Goal: Register for event/course

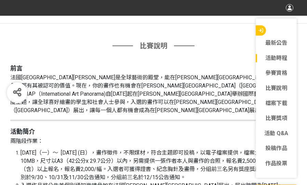
scroll to position [682, 0]
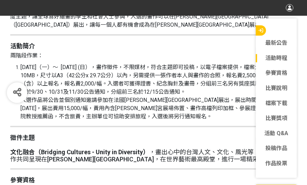
scroll to position [760, 0]
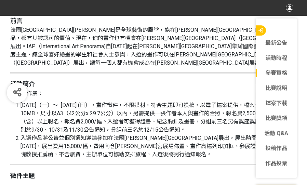
scroll to position [733, 0]
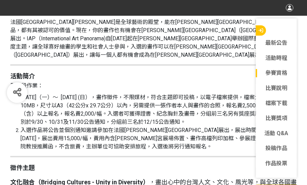
click at [205, 94] on span "[DATE]（一）～ [DATE] (日），畫作徵件，不限媒材，符合主題即可投稿，以電子檔案提供，檔案大小5MB-10MB，尺寸以A3（42公分x 29.7公…" at bounding box center [157, 109] width 273 height 31
click at [139, 105] on span "[DATE]（一）～ [DATE] (日），畫作徵件，不限媒材，符合主題即可投稿，以電子檔案提供，檔案大小5MB-10MB，尺寸以A3（42公分x 29.7公…" at bounding box center [157, 109] width 273 height 31
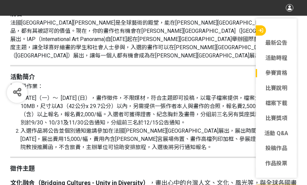
scroll to position [734, 0]
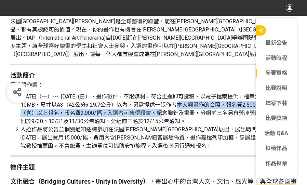
drag, startPoint x: 130, startPoint y: 105, endPoint x: 148, endPoint y: 98, distance: 19.1
click at [148, 98] on span "[DATE]（一）～ [DATE] (日），畫作徵件，不限媒材，符合主題即可投稿，以電子檔案提供，檔案大小5MB-10MB，尺寸以A3（42公分x 29.7公…" at bounding box center [157, 108] width 273 height 31
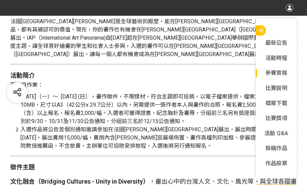
click at [146, 126] on span "入選作品將公告並個別通知邀請參加在法國[PERSON_NAME][GEOGRAPHIC_DATA]展出，展出時間為[DATE]～[DATE]，展出費用15,0…" at bounding box center [158, 137] width 274 height 23
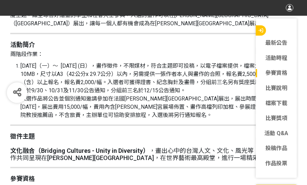
scroll to position [762, 0]
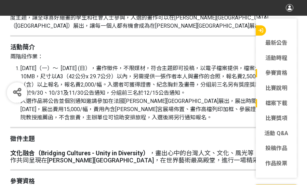
click at [265, 102] on link "檔案下載" at bounding box center [276, 103] width 41 height 8
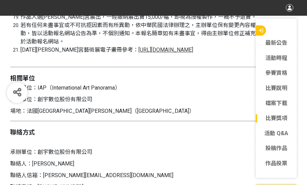
scroll to position [2127, 0]
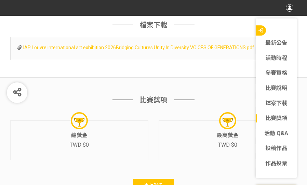
click at [144, 50] on span "IAP Louvre international art exhibition 2026Bridging Cultures Unity In Diversit…" at bounding box center [138, 47] width 231 height 5
click at [265, 31] on button "button" at bounding box center [261, 30] width 10 height 10
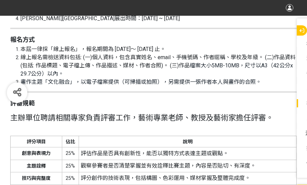
scroll to position [1095, 0]
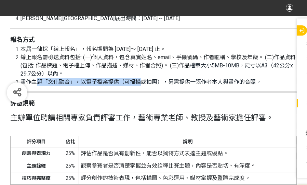
drag, startPoint x: 37, startPoint y: 70, endPoint x: 141, endPoint y: 70, distance: 104.3
click at [141, 79] on span "畫作主題「文化融合」，以電子檔案提供（可掃描或拍照），另需提供一張作者本人與畫作的合照。" at bounding box center [141, 82] width 241 height 6
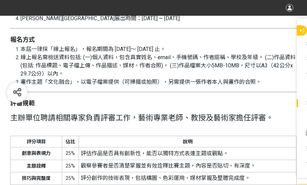
click at [150, 60] on li "線上報名需檢送資料包括: (一)個人資料，包含真實姓名、email、手機號碼、作者䁥稱、學校及年級。 (二)作品資料 (包括: 作品標題、電子檔上傳、作品描述…" at bounding box center [159, 65] width 276 height 25
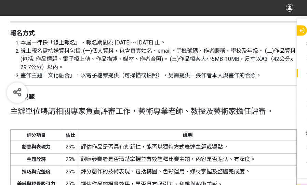
scroll to position [1104, 0]
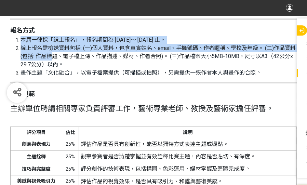
drag, startPoint x: 21, startPoint y: 29, endPoint x: 60, endPoint y: 43, distance: 42.0
click at [60, 43] on ol "本屆一律採「線上報名」，報名期間為 [DATE]～ [DATE] 止。 線上報名需檢送資料包括: (一)個人資料，包含真實姓名、email、手機號碼、作者䁥稱…" at bounding box center [153, 56] width 287 height 41
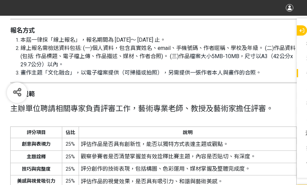
click at [145, 49] on span "線上報名需檢送資料包括: (一)個人資料，包含真實姓名、email、手機號碼、作者䁥稱、學校及年級。 (二)作品資料 (包括: 作品標題、電子檔上傳、作品描述…" at bounding box center [158, 52] width 275 height 15
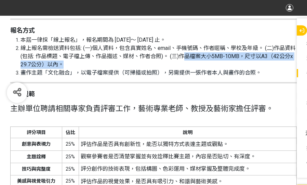
drag, startPoint x: 191, startPoint y: 47, endPoint x: 188, endPoint y: 53, distance: 6.5
click at [188, 53] on li "線上報名需檢送資料包括: (一)個人資料，包含真實姓名、email、手機號碼、作者䁥稱、學校及年級。 (二)作品資料 (包括: 作品標題、電子檔上傳、作品描述…" at bounding box center [159, 56] width 276 height 25
click at [181, 55] on li "線上報名需檢送資料包括: (一)個人資料，包含真實姓名、email、手機號碼、作者䁥稱、學校及年級。 (二)作品資料 (包括: 作品標題、電子檔上傳、作品描述…" at bounding box center [159, 56] width 276 height 25
drag, startPoint x: 186, startPoint y: 45, endPoint x: 187, endPoint y: 53, distance: 7.2
click at [187, 53] on li "線上報名需檢送資料包括: (一)個人資料，包含真實姓名、email、手機號碼、作者䁥稱、學校及年級。 (二)作品資料 (包括: 作品標題、電子檔上傳、作品描述…" at bounding box center [159, 56] width 276 height 25
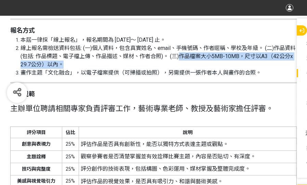
copy li "作品 檔案大小5MB-10MB，尺寸以A3（42公分x 29.7公分）以內。"
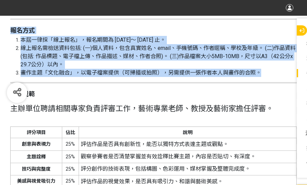
drag, startPoint x: 11, startPoint y: 21, endPoint x: 266, endPoint y: 60, distance: 258.4
copy div "報名方式 本屆一律採「線上報名」，報名期間為 [DATE]～ [DATE] 止。 線上報名需檢送資料包括: (一)個人資料，包含真實姓名、email、手機號碼…"
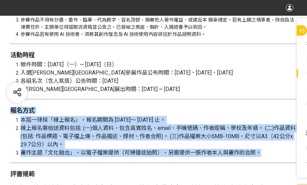
scroll to position [1023, 0]
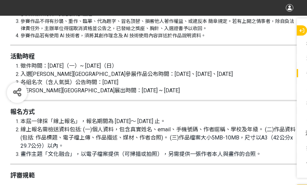
click at [164, 172] on h2 "評審規範" at bounding box center [153, 176] width 287 height 8
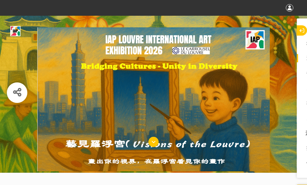
scroll to position [0, 0]
click at [18, 96] on icon at bounding box center [17, 93] width 9 height 10
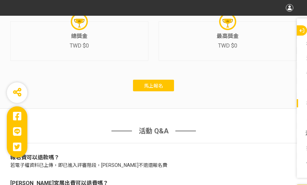
scroll to position [2241, 0]
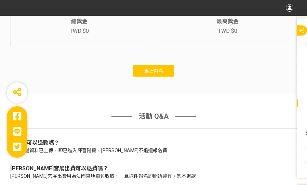
click at [152, 74] on span "馬上報名" at bounding box center [153, 70] width 19 height 5
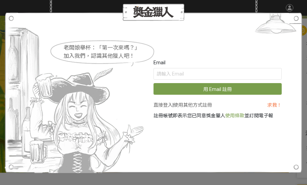
scroll to position [0, 0]
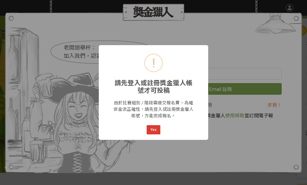
click at [150, 131] on button "Yes" at bounding box center [154, 130] width 14 height 10
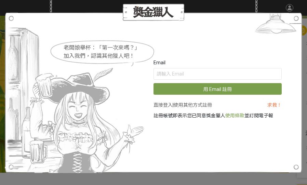
click at [223, 6] on div at bounding box center [154, 12] width 298 height 17
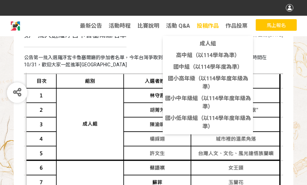
scroll to position [71, 0]
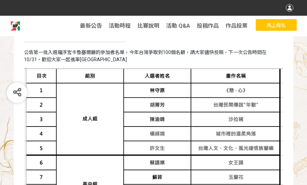
drag, startPoint x: 272, startPoint y: 23, endPoint x: 285, endPoint y: 8, distance: 19.9
click at [285, 8] on div "收藏這個活動 此網站由獎金獵人建置，若有網站建置需求 可洽 LINE: @irv0112w 分享 Facebook Line Twitter 最新公告 活動時…" at bounding box center [153, 174] width 307 height 491
drag, startPoint x: 275, startPoint y: 25, endPoint x: 278, endPoint y: 19, distance: 6.4
click at [278, 19] on button "馬上報名" at bounding box center [276, 25] width 41 height 12
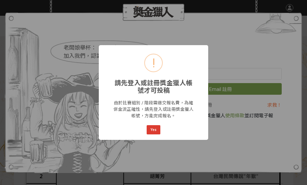
click at [152, 129] on button "Yes" at bounding box center [154, 130] width 14 height 10
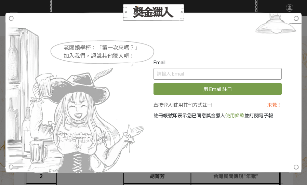
click at [174, 73] on input "text" at bounding box center [218, 74] width 128 height 12
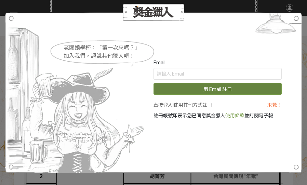
click at [180, 92] on button "用 Email 註冊" at bounding box center [218, 89] width 128 height 12
type input "ksloe97@icloud.com"
click at [242, 87] on button "用 Email 註冊" at bounding box center [218, 89] width 128 height 12
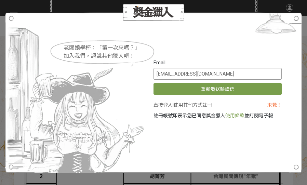
drag, startPoint x: 236, startPoint y: 74, endPoint x: 149, endPoint y: 73, distance: 86.9
click at [149, 73] on div "Email ksloe97@icloud.com 重新發送驗證信 直接登入 | 使用其他方式註冊 求救！ 註冊帳號即表示您已同意獎金獵人 使用條款 並訂閱電子報" at bounding box center [153, 92] width 257 height 67
click at [207, 103] on link "使用其他方式註冊" at bounding box center [193, 104] width 38 height 5
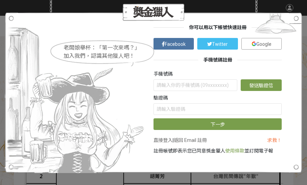
click at [176, 45] on span "Facebook" at bounding box center [175, 43] width 21 height 5
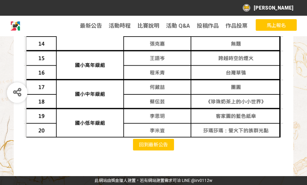
scroll to position [306, 0]
click at [277, 23] on button "馬上報名" at bounding box center [276, 25] width 41 height 12
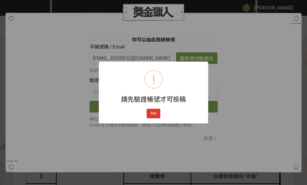
click at [151, 116] on button "Yes" at bounding box center [154, 114] width 14 height 10
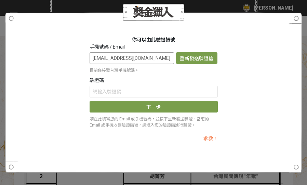
drag, startPoint x: 163, startPoint y: 63, endPoint x: 69, endPoint y: 65, distance: 93.4
click at [69, 65] on div "你可以由此驗證帳號 手機號碼 / Email rse0988320948@gmail.com 重新發送驗證信 目前僅接受台灣手機號碼。 驗證碼 下一步 請在此…" at bounding box center [153, 92] width 257 height 113
drag, startPoint x: 156, startPoint y: 54, endPoint x: 75, endPoint y: 72, distance: 83.3
click at [75, 72] on div "你可以由此驗證帳號 手機號碼 / Email rse0988320948@gmail.com 重新發送驗證信 目前僅接受台灣手機號碼。 驗證碼 下一步 請在此…" at bounding box center [153, 92] width 257 height 113
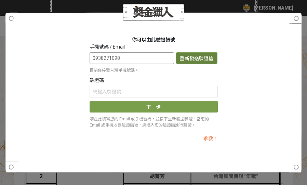
type input "0938271098"
click at [199, 60] on button "重新發送驗證信" at bounding box center [197, 58] width 42 height 12
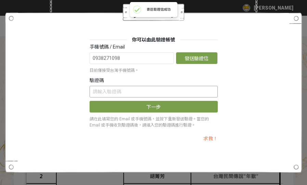
click at [173, 93] on input "text" at bounding box center [154, 92] width 128 height 12
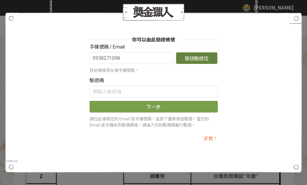
click at [204, 57] on button "發送驗證信" at bounding box center [197, 58] width 42 height 12
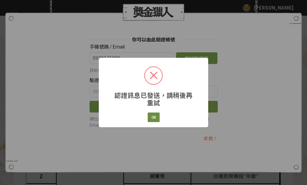
click at [154, 119] on button "OK" at bounding box center [154, 118] width 12 height 10
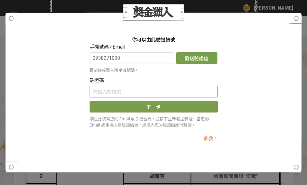
click at [165, 91] on input "text" at bounding box center [154, 92] width 128 height 12
click at [197, 57] on button "發送驗證信" at bounding box center [197, 58] width 42 height 12
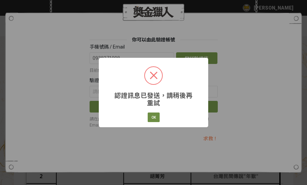
click at [150, 121] on button "OK" at bounding box center [154, 118] width 12 height 10
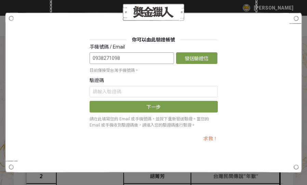
drag, startPoint x: 145, startPoint y: 56, endPoint x: 43, endPoint y: 45, distance: 102.8
click at [43, 45] on div "你可以由此驗證帳號 手機號碼 / Email 0938271098 發送驗證信 目前僅接受台灣手機號碼。 驗證碼 下一步 請在此填寫您的 Email 或手機號…" at bounding box center [153, 92] width 257 height 113
click at [253, 1] on div "你可以由此驗證帳號 手機號碼 / Email 0938271098 發送驗證信 目前僅接受台灣手機號碼。 驗證碼 下一步 請在此填寫您的 Email 或手機號…" at bounding box center [153, 92] width 307 height 185
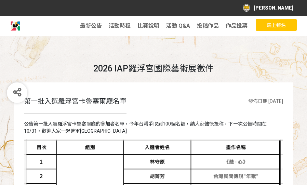
click at [264, 25] on button "馬上報名" at bounding box center [276, 25] width 41 height 12
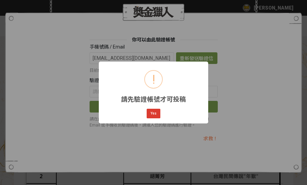
click at [156, 110] on button "Yes" at bounding box center [154, 114] width 14 height 10
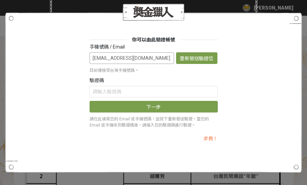
drag, startPoint x: 154, startPoint y: 59, endPoint x: 71, endPoint y: 59, distance: 83.1
click at [71, 59] on div "你可以由此驗證帳號 手機號碼 / Email rse0988320948@gmail.com 重新發送驗證信 目前僅接受台灣手機號碼。 驗證碼 下一步 請在此…" at bounding box center [153, 92] width 257 height 113
click at [249, 80] on div "你可以由此驗證帳號 手機號碼 / Email rse0988320948@gmail.com 重新發送驗證信 目前僅接受台灣手機號碼。 驗證碼 下一步 請在此…" at bounding box center [153, 92] width 257 height 113
click at [130, 181] on div "你可以由此驗證帳號 手機號碼 / Email rse0988320948@gmail.com 重新發送驗證信 目前僅接受台灣手機號碼。 驗證碼 下一步 請在此…" at bounding box center [153, 92] width 307 height 185
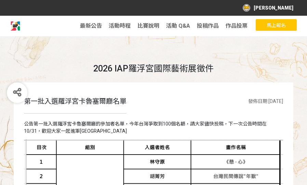
click at [270, 28] on span "馬上報名" at bounding box center [276, 25] width 19 height 5
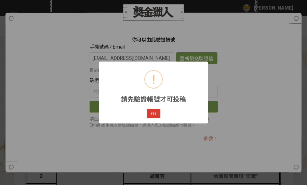
click at [153, 112] on button "Yes" at bounding box center [154, 114] width 14 height 10
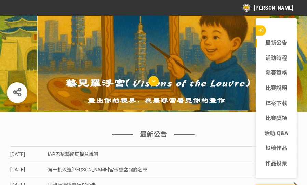
scroll to position [53, 0]
